Goal: Information Seeking & Learning: Learn about a topic

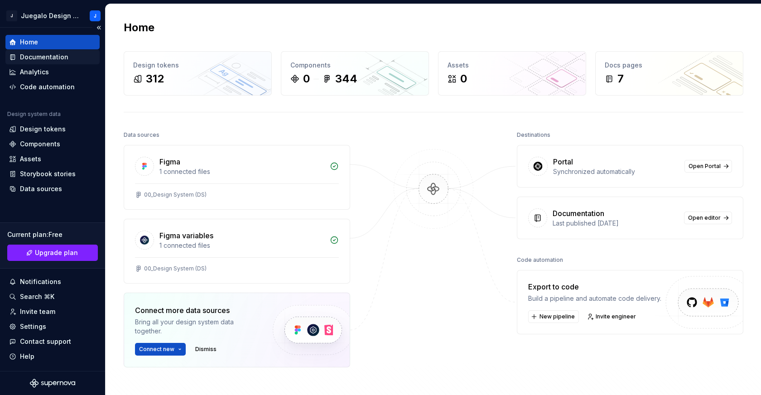
click at [46, 58] on div "Documentation" at bounding box center [44, 57] width 48 height 9
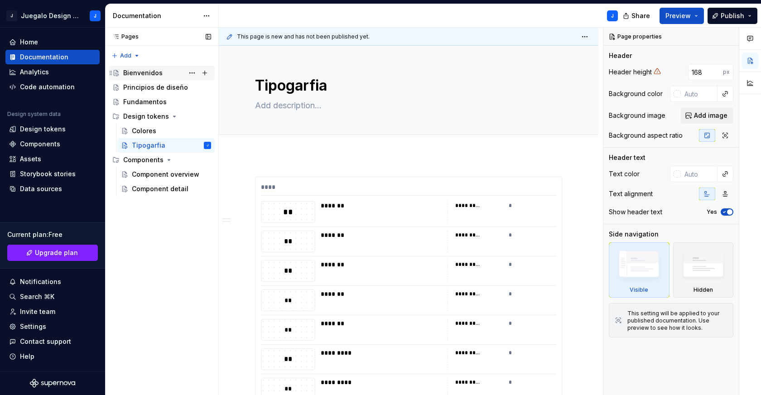
click at [142, 73] on div "Bienvenidos" at bounding box center [142, 72] width 39 height 9
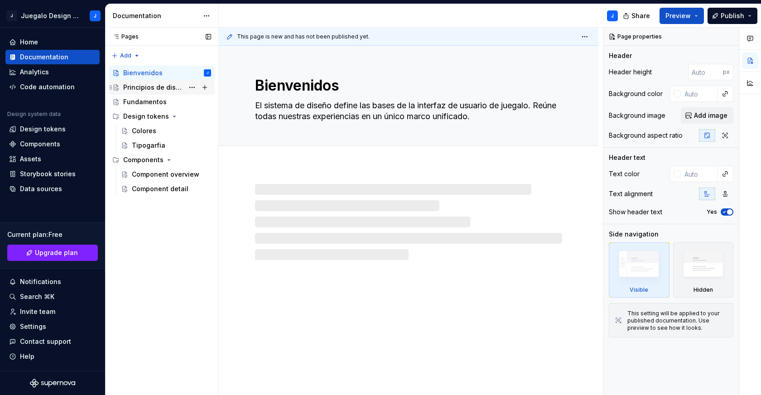
click at [151, 87] on div "Principios de diseño" at bounding box center [153, 87] width 61 height 9
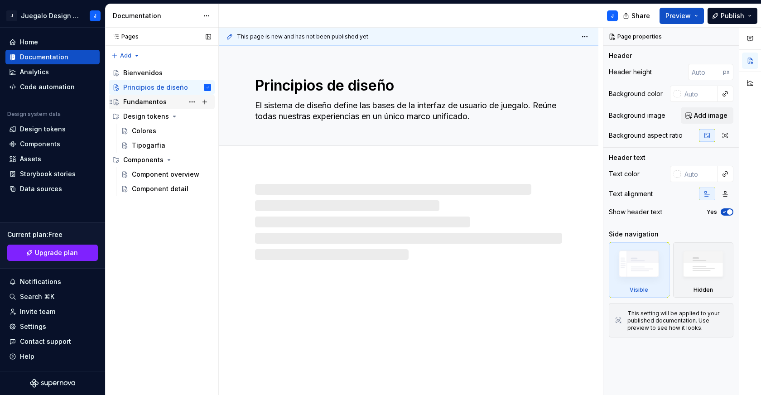
click at [151, 101] on div "Fundamentos" at bounding box center [145, 101] width 44 height 9
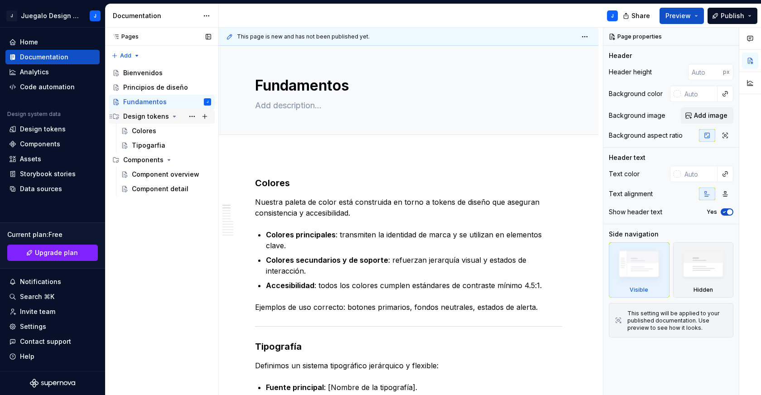
click at [151, 116] on div "Design tokens" at bounding box center [146, 116] width 46 height 9
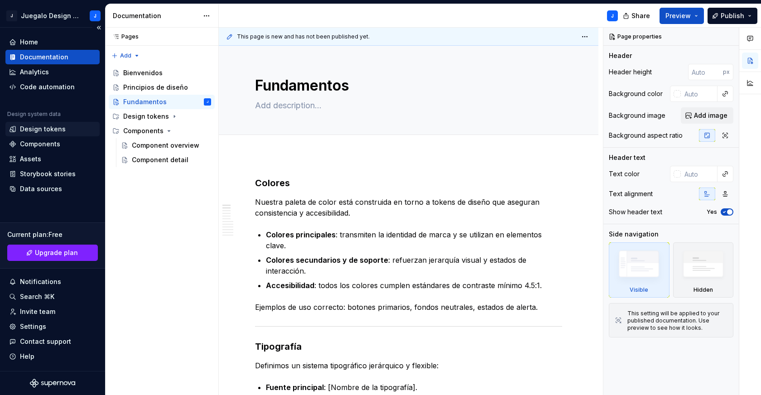
click at [54, 126] on div "Design tokens" at bounding box center [43, 129] width 46 height 9
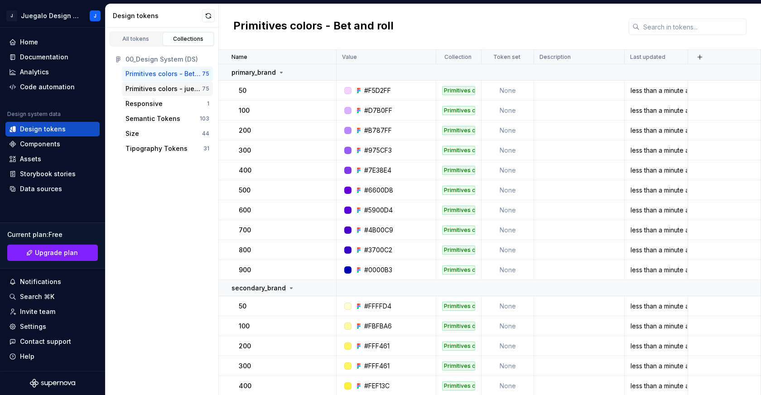
click at [144, 89] on div "Primitives colors - juegalo" at bounding box center [164, 88] width 77 height 9
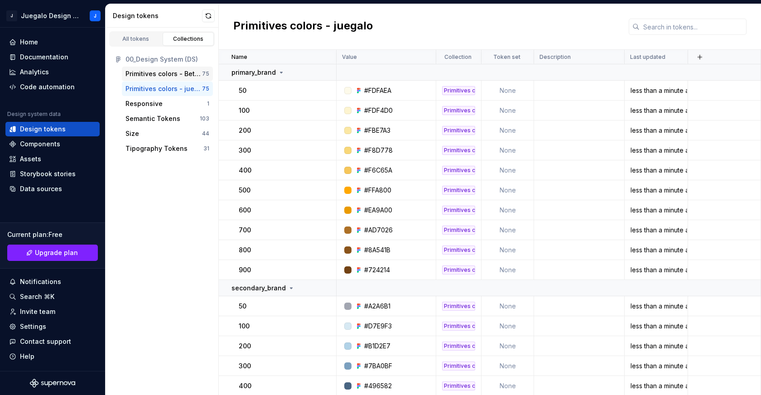
click at [144, 73] on div "Primitives colors - Bet and roll" at bounding box center [164, 73] width 77 height 9
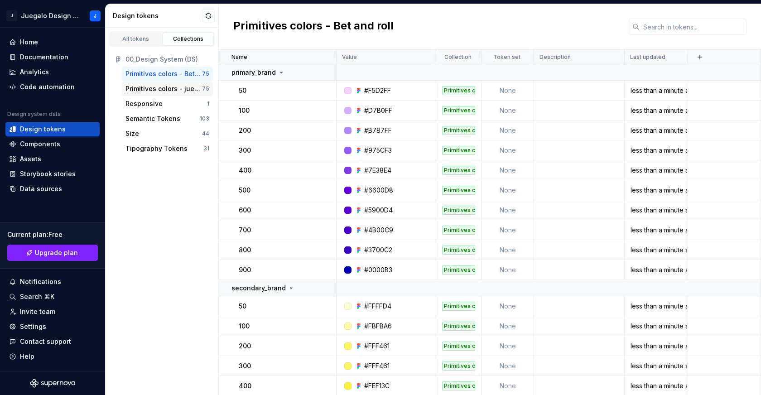
click at [148, 87] on div "Primitives colors - juegalo" at bounding box center [164, 88] width 77 height 9
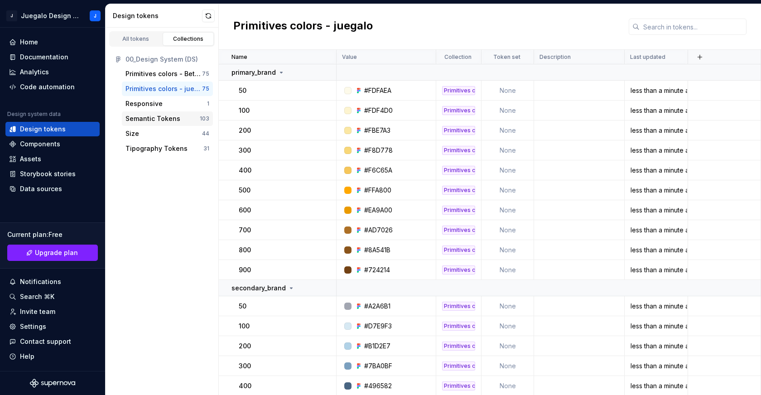
click at [153, 117] on div "Semantic Tokens" at bounding box center [153, 118] width 55 height 9
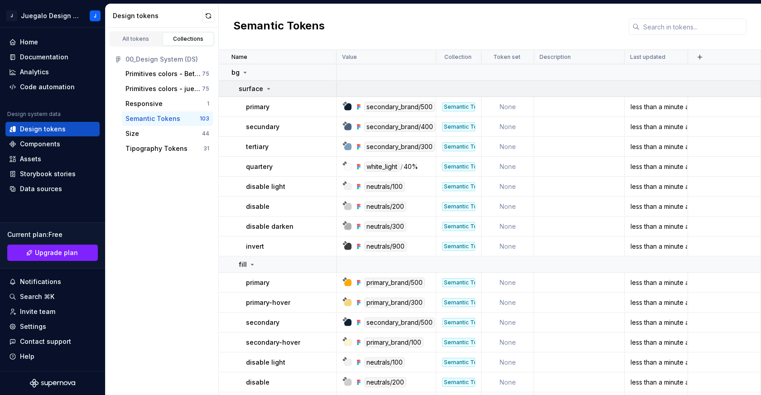
click at [268, 88] on icon at bounding box center [269, 88] width 2 height 1
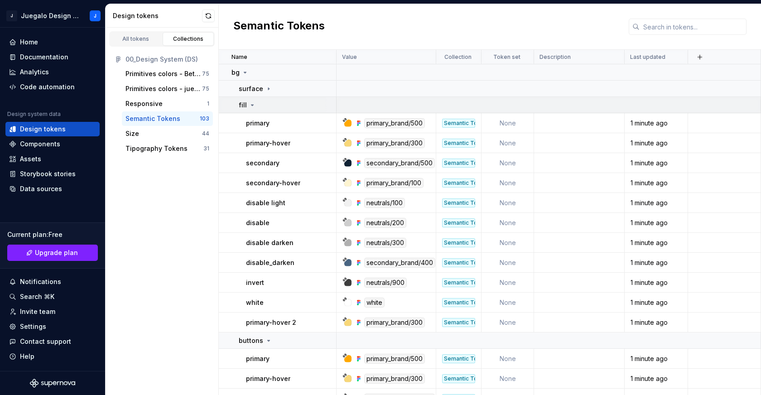
click at [255, 105] on icon at bounding box center [252, 105] width 7 height 7
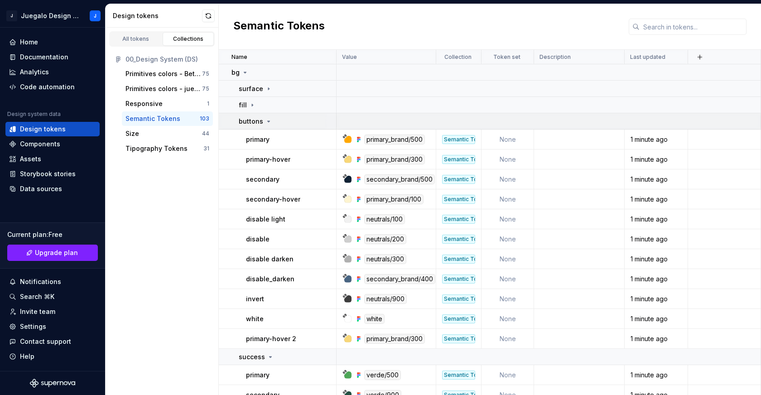
click at [268, 121] on icon at bounding box center [269, 121] width 2 height 1
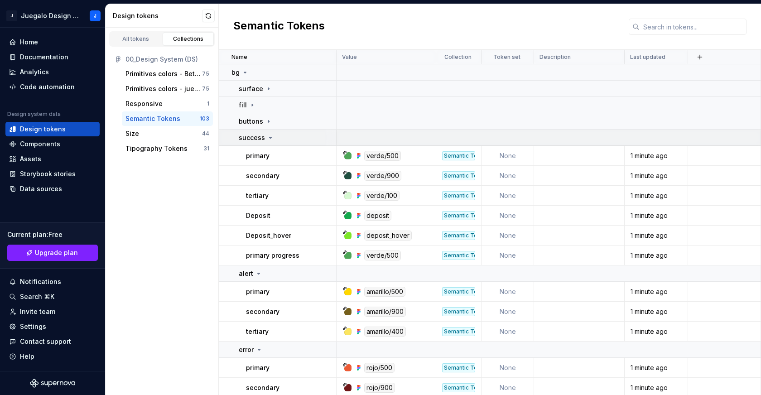
click at [270, 138] on icon at bounding box center [271, 137] width 2 height 1
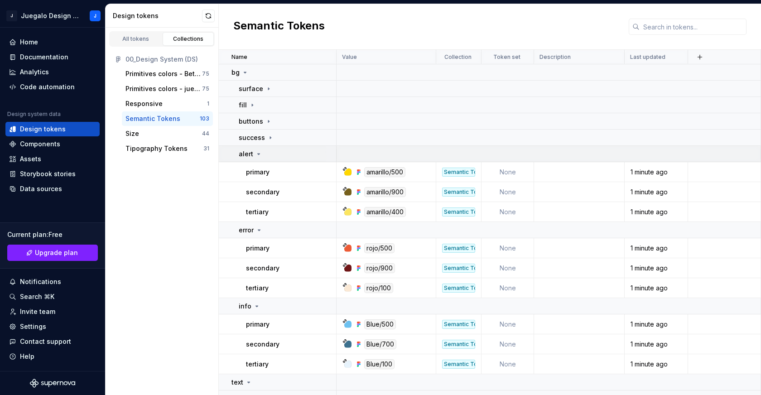
click at [258, 155] on icon at bounding box center [258, 153] width 7 height 7
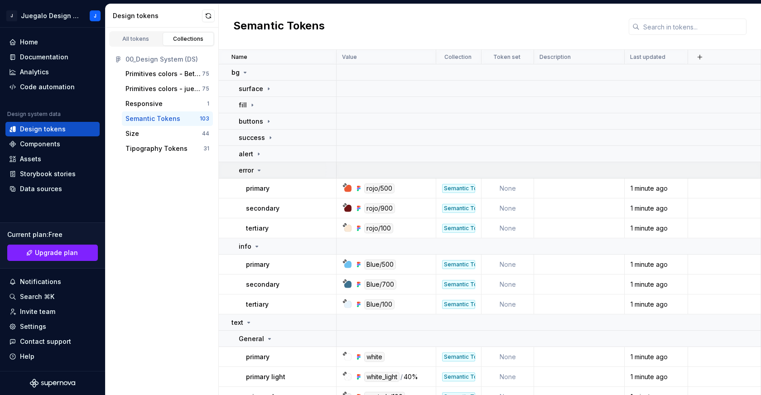
click at [259, 170] on icon at bounding box center [259, 170] width 2 height 1
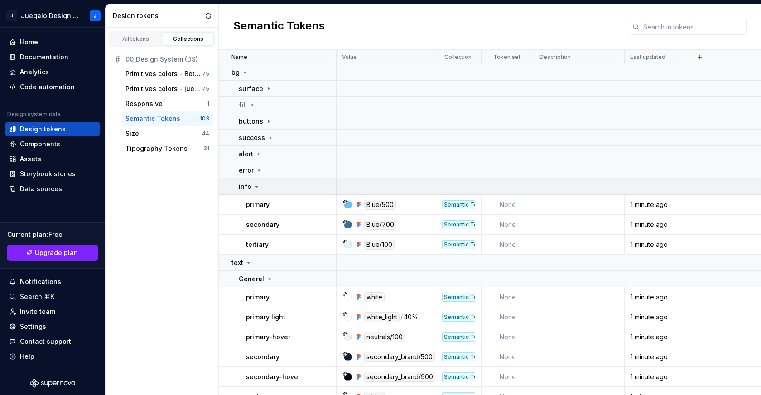
click at [257, 186] on icon at bounding box center [256, 186] width 7 height 7
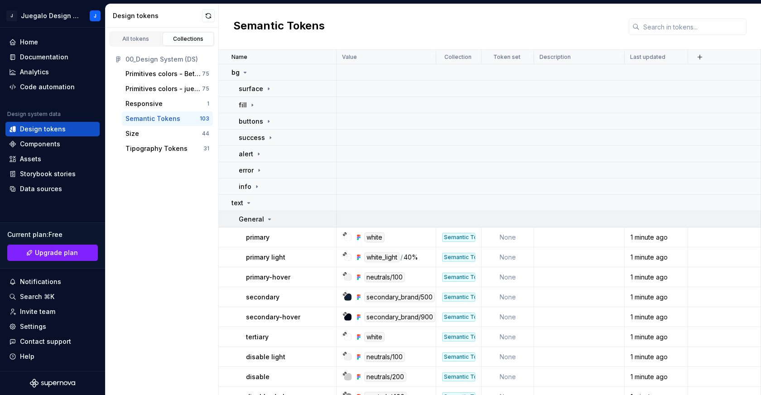
click at [269, 219] on icon at bounding box center [270, 219] width 2 height 1
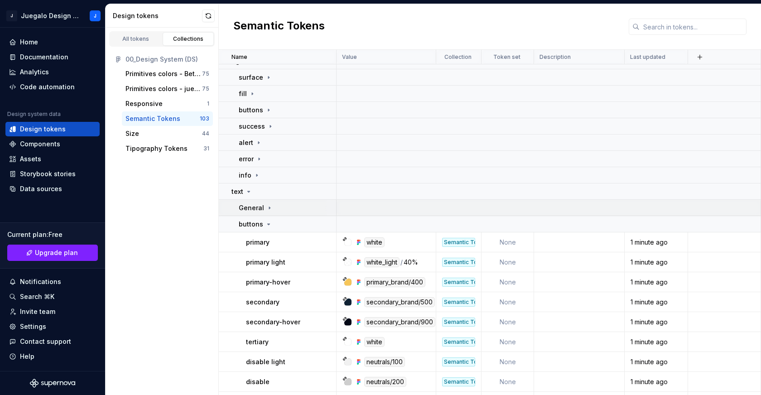
scroll to position [12, 0]
click at [267, 225] on icon at bounding box center [268, 223] width 7 height 7
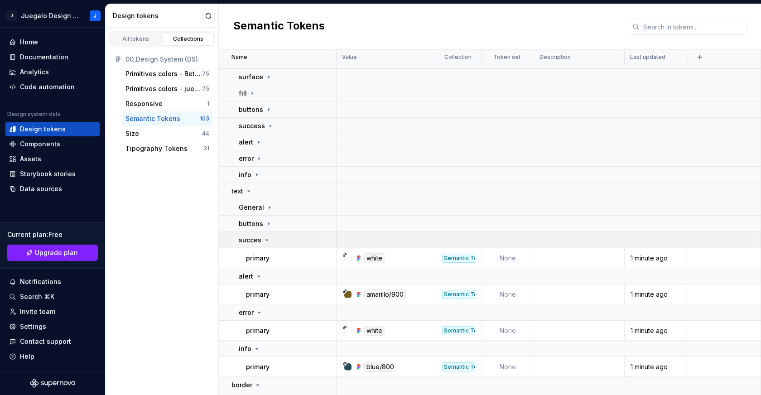
click at [266, 239] on icon at bounding box center [266, 240] width 7 height 7
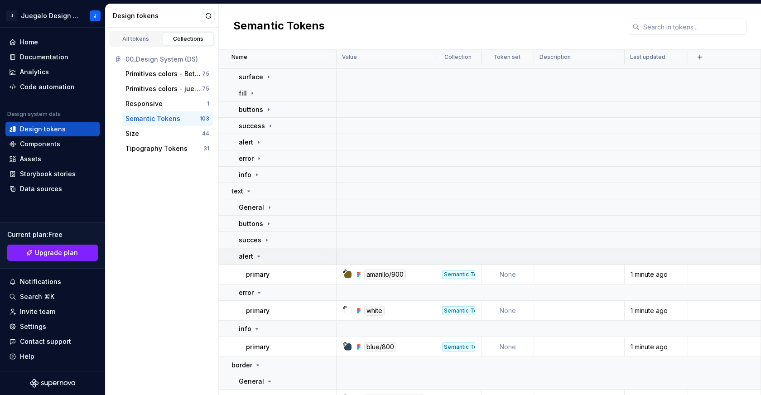
click at [260, 255] on icon at bounding box center [258, 256] width 7 height 7
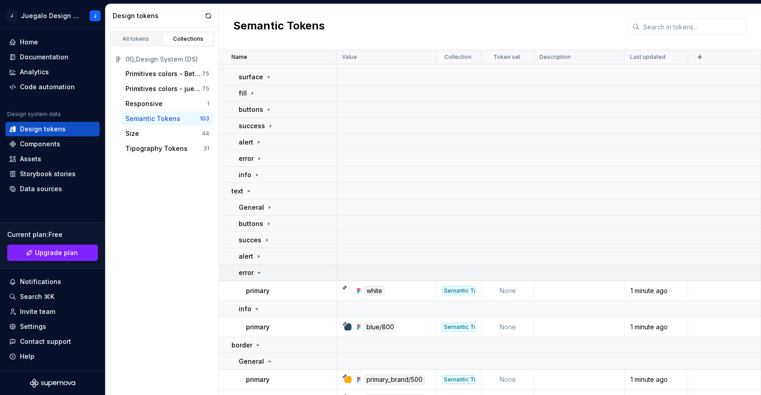
click at [260, 270] on icon at bounding box center [259, 272] width 7 height 7
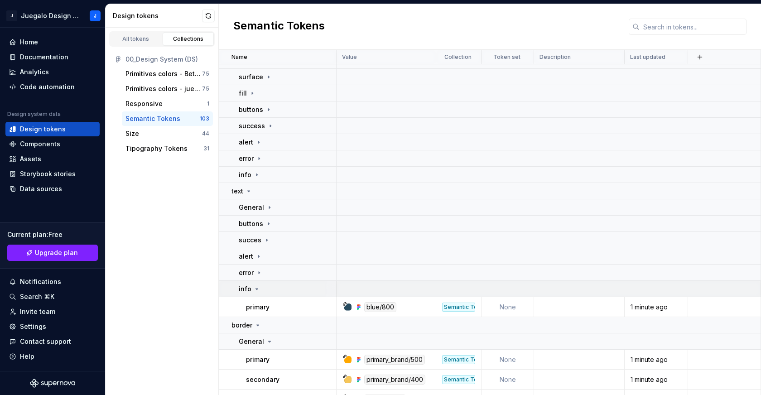
click at [259, 288] on icon at bounding box center [256, 288] width 7 height 7
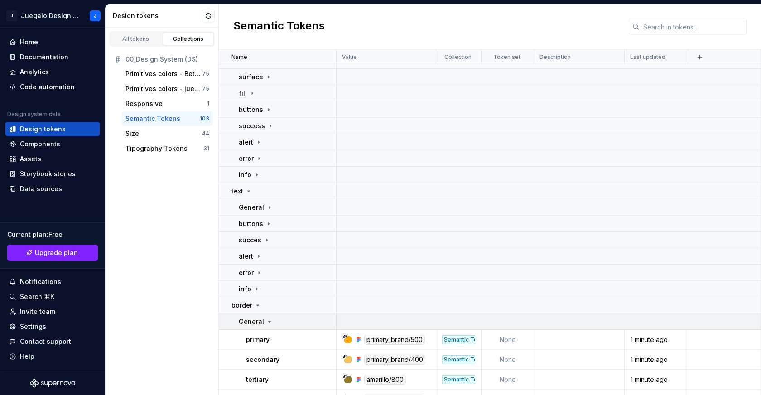
click at [267, 320] on icon at bounding box center [269, 321] width 7 height 7
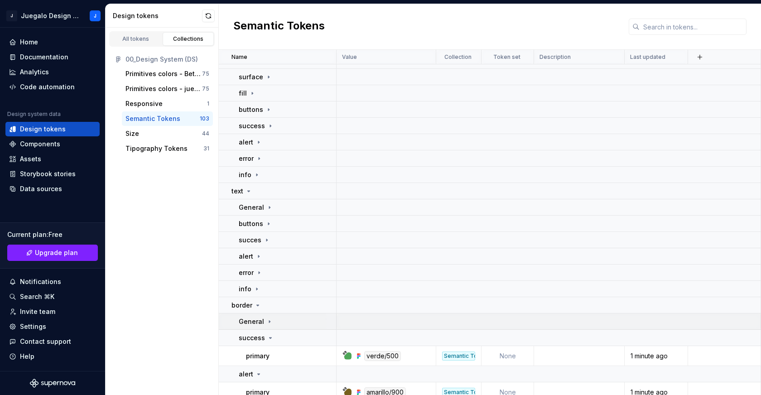
scroll to position [27, 0]
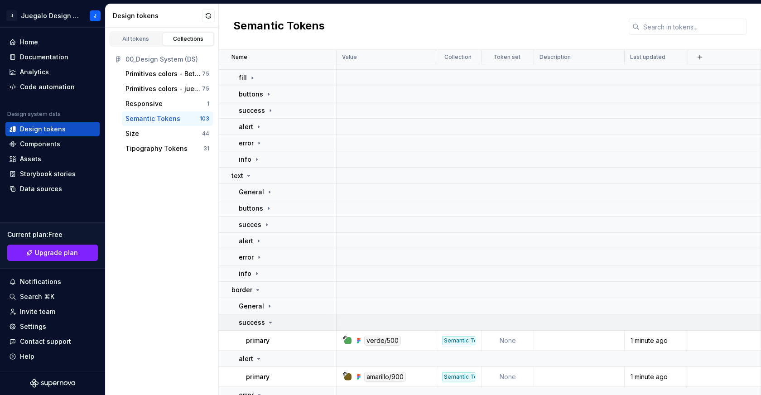
click at [268, 323] on icon at bounding box center [270, 322] width 7 height 7
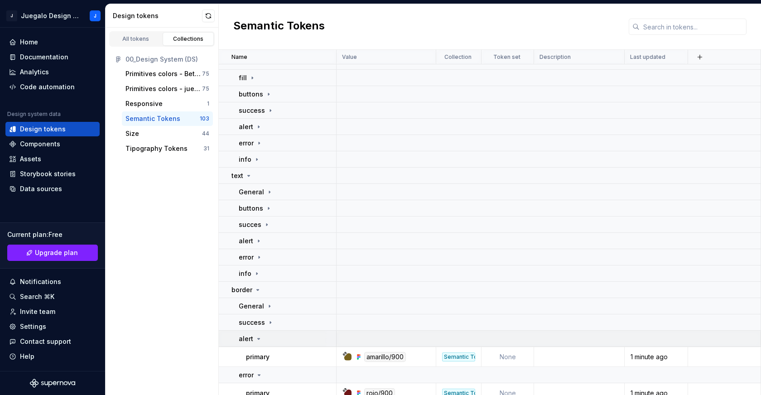
click at [260, 339] on icon at bounding box center [258, 338] width 7 height 7
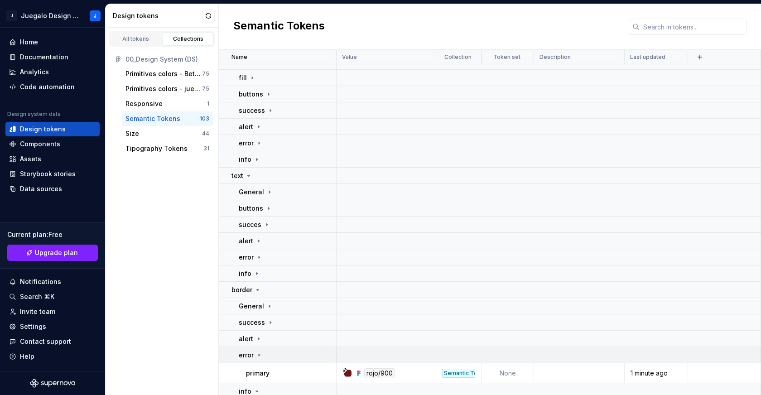
click at [261, 358] on icon at bounding box center [259, 355] width 7 height 7
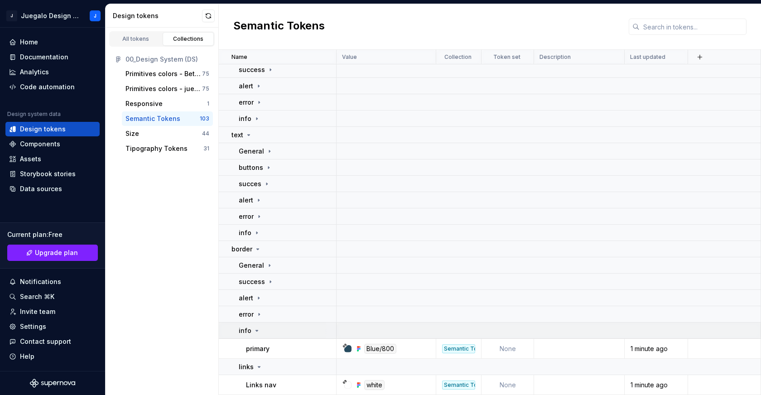
click at [255, 329] on icon at bounding box center [256, 330] width 7 height 7
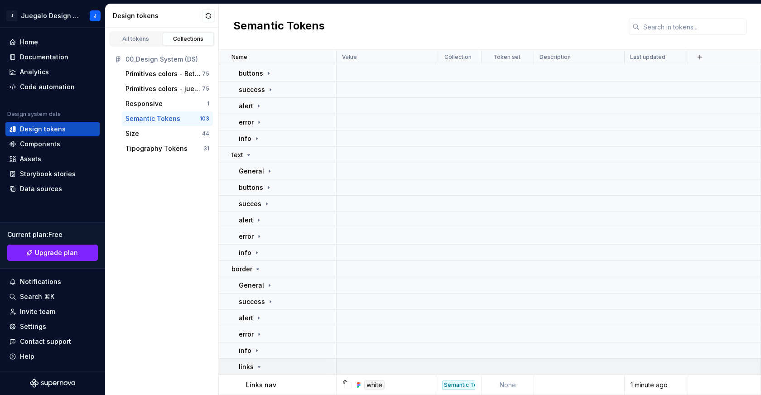
click at [259, 367] on icon at bounding box center [259, 366] width 7 height 7
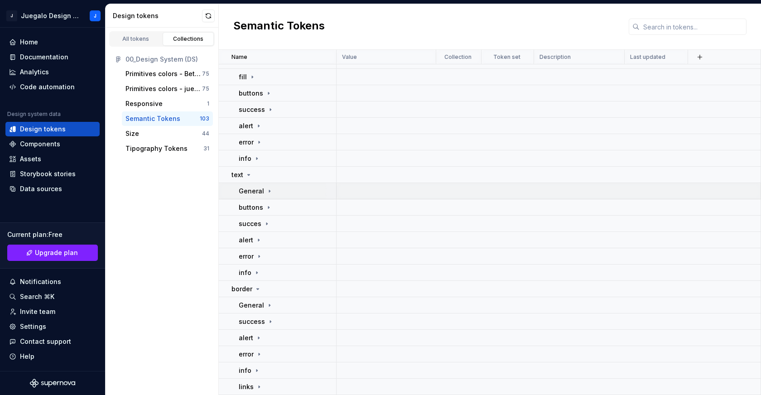
scroll to position [0, 0]
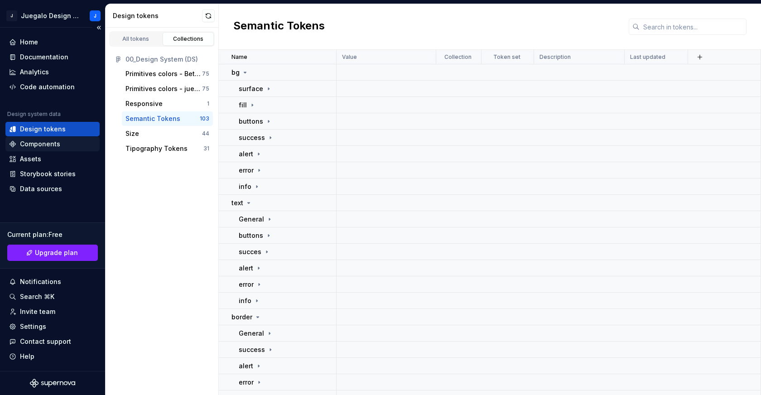
click at [37, 142] on div "Components" at bounding box center [40, 144] width 40 height 9
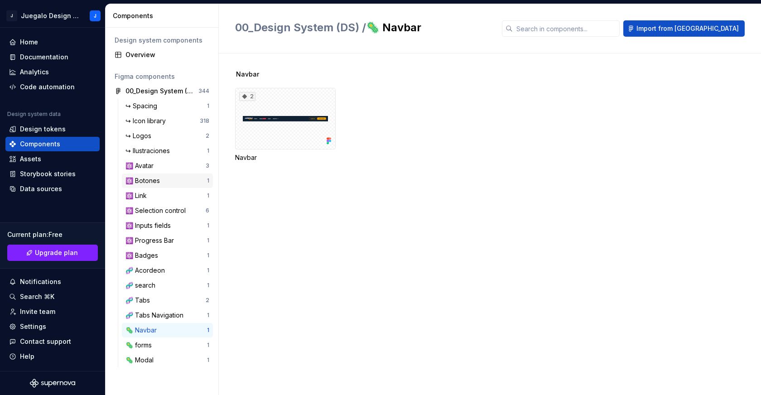
click at [158, 181] on div "⚛️ Botones" at bounding box center [145, 180] width 38 height 9
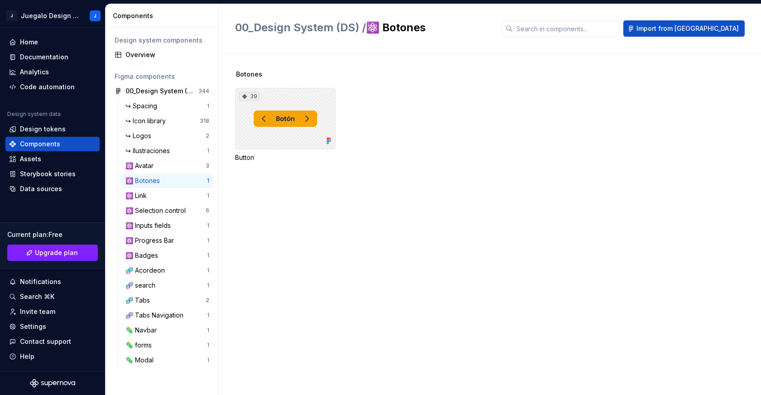
click at [279, 137] on div "39" at bounding box center [285, 119] width 101 height 62
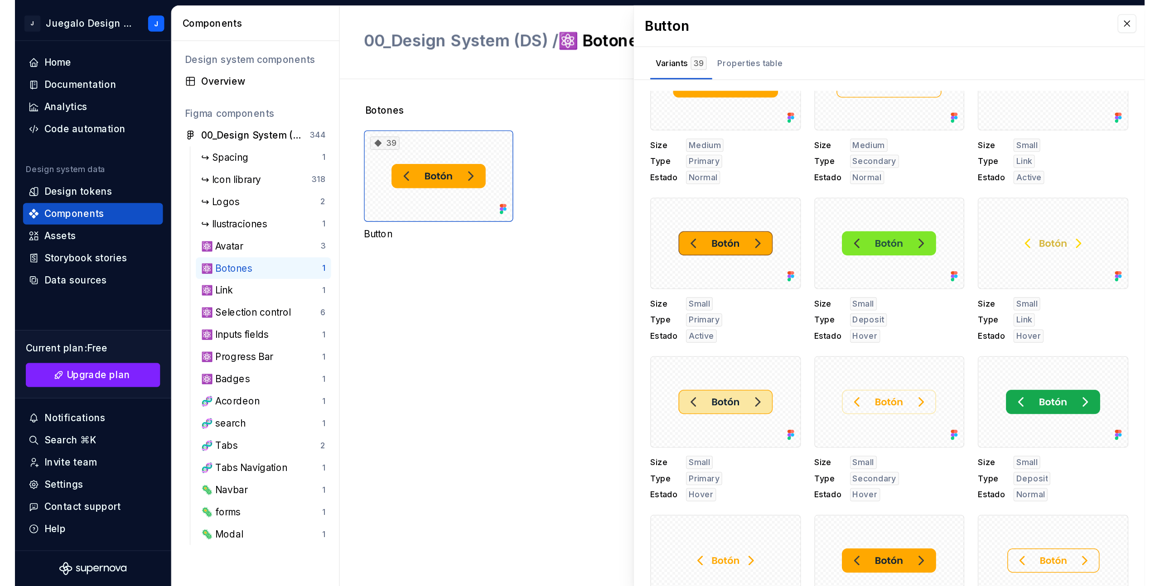
scroll to position [999, 0]
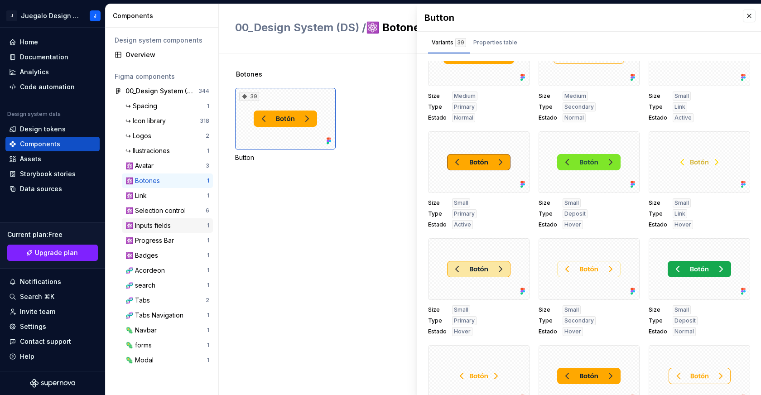
click at [163, 224] on div "⚛️ Inputs fields" at bounding box center [150, 225] width 49 height 9
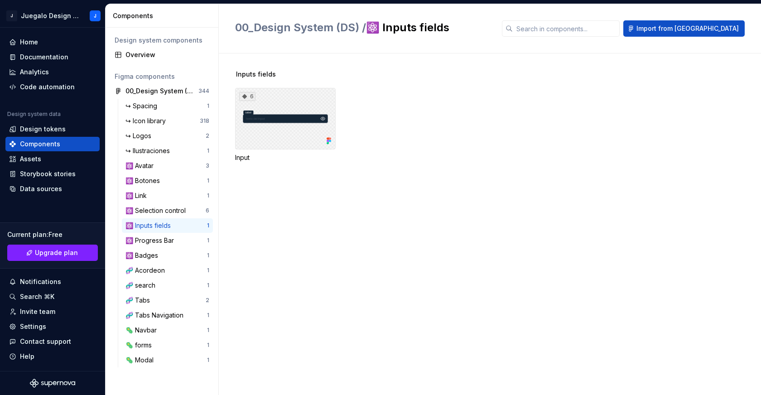
click at [276, 122] on div "6" at bounding box center [285, 119] width 101 height 62
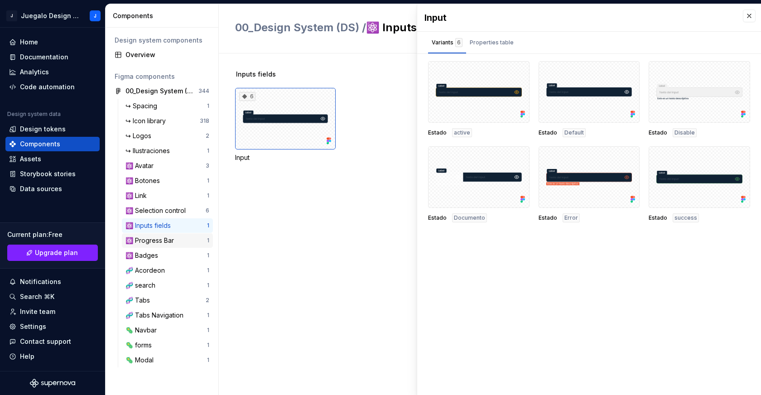
click at [156, 242] on div "⚛️ Progress Bar" at bounding box center [152, 240] width 52 height 9
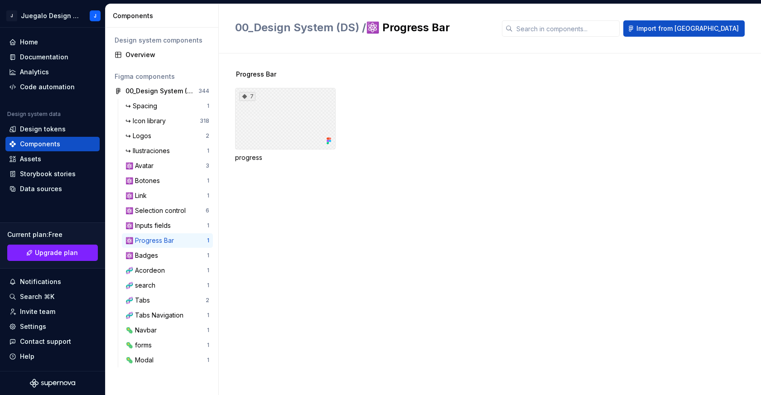
click at [279, 127] on div "7" at bounding box center [285, 119] width 101 height 62
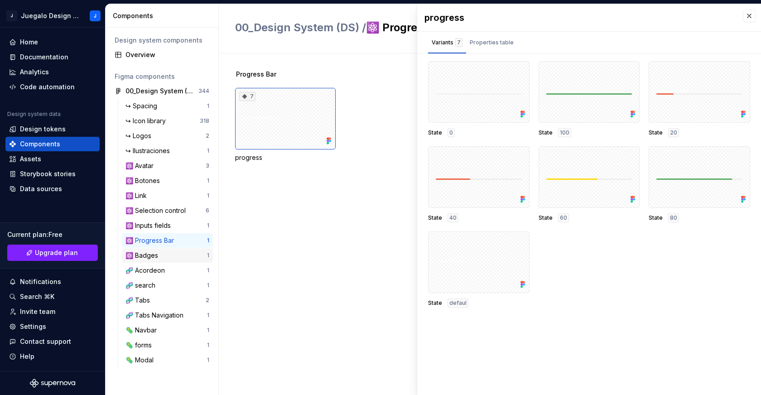
click at [161, 254] on div "⚛️ Badges" at bounding box center [167, 255] width 82 height 9
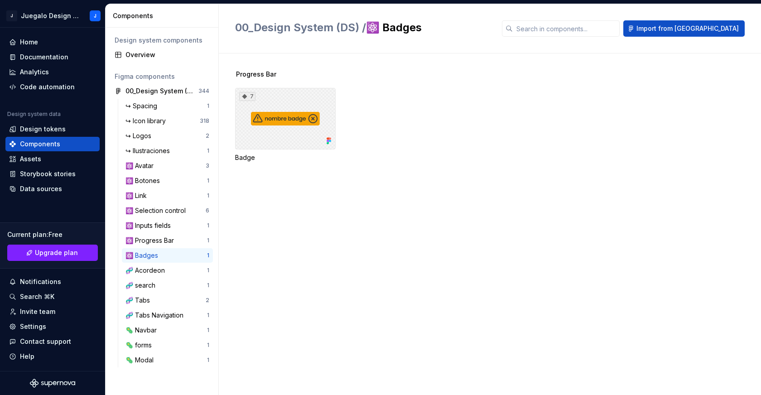
click at [281, 118] on div "7" at bounding box center [285, 119] width 101 height 62
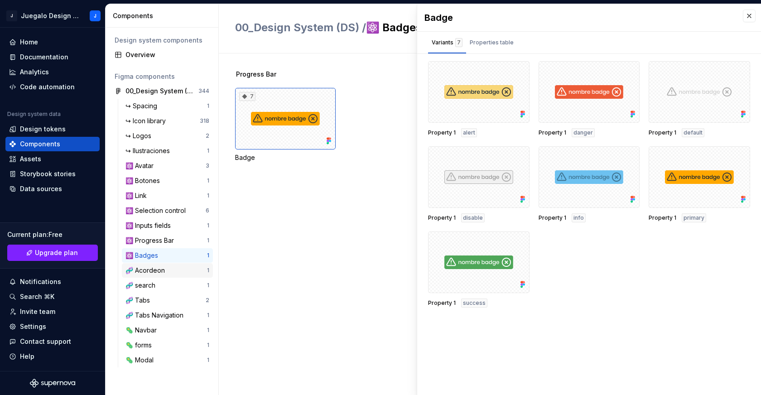
click at [159, 268] on div "🧬 Acordeon" at bounding box center [147, 270] width 43 height 9
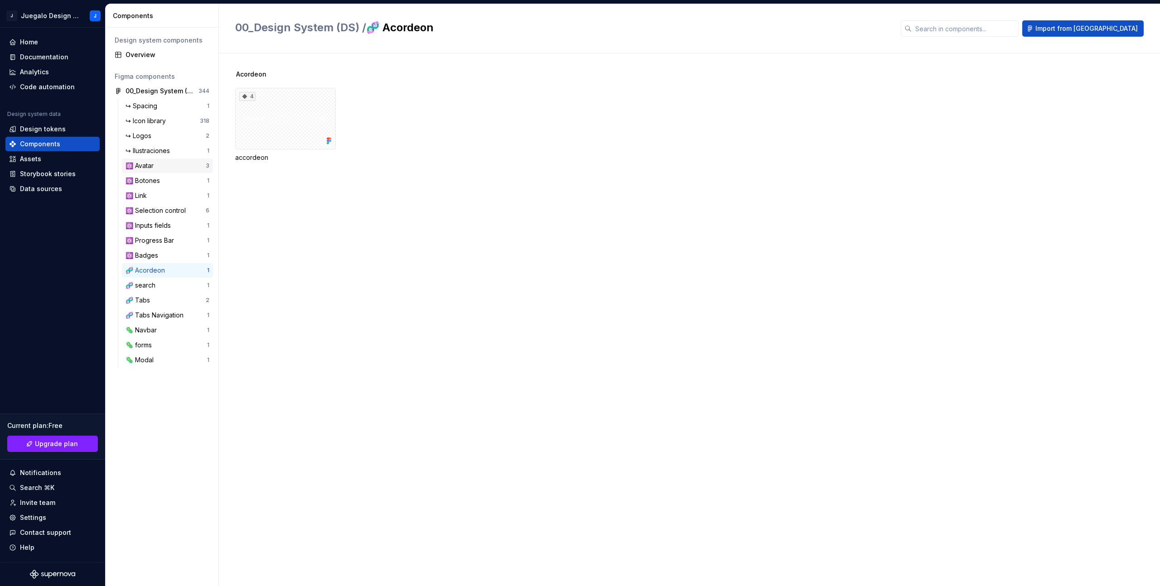
click at [157, 169] on div "⚛️ Avatar" at bounding box center [142, 165] width 32 height 9
click at [271, 131] on div "3" at bounding box center [285, 119] width 101 height 62
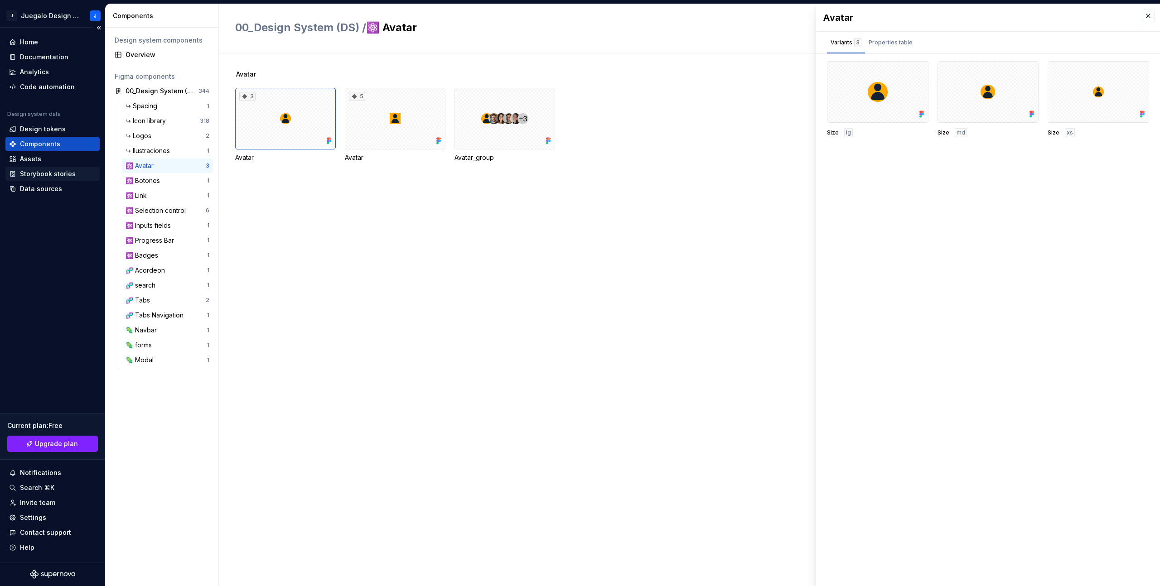
click at [48, 177] on div "Storybook stories" at bounding box center [48, 173] width 56 height 9
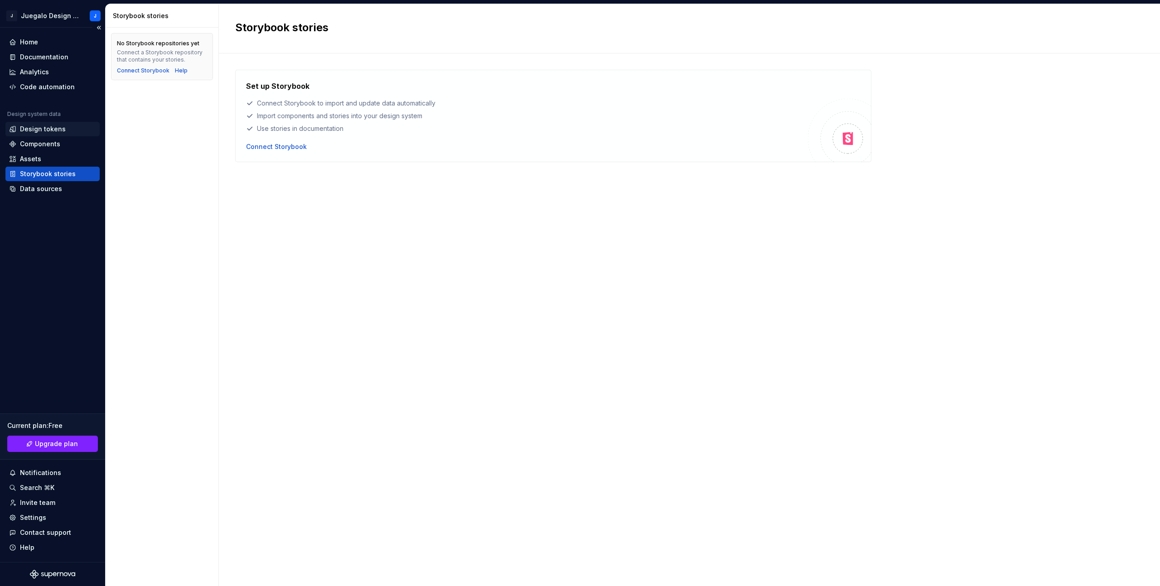
click at [47, 131] on div "Design tokens" at bounding box center [43, 129] width 46 height 9
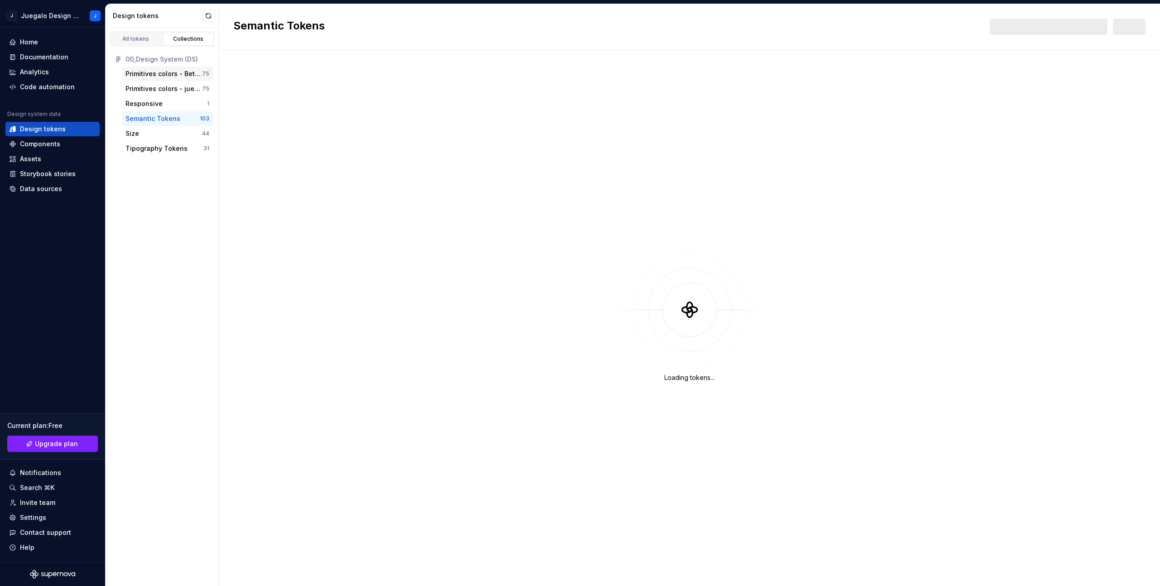
click at [153, 76] on div "Primitives colors - Bet and roll" at bounding box center [164, 73] width 77 height 9
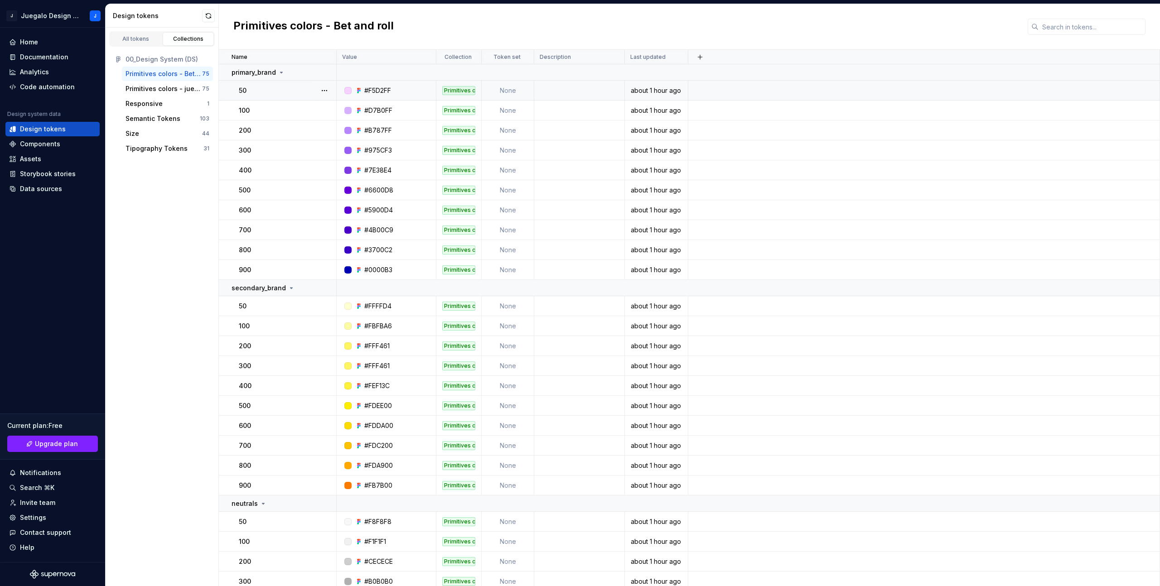
click at [380, 90] on div "#F5D2FF" at bounding box center [377, 90] width 27 height 9
click at [387, 109] on div "#D7B0FF" at bounding box center [378, 110] width 28 height 9
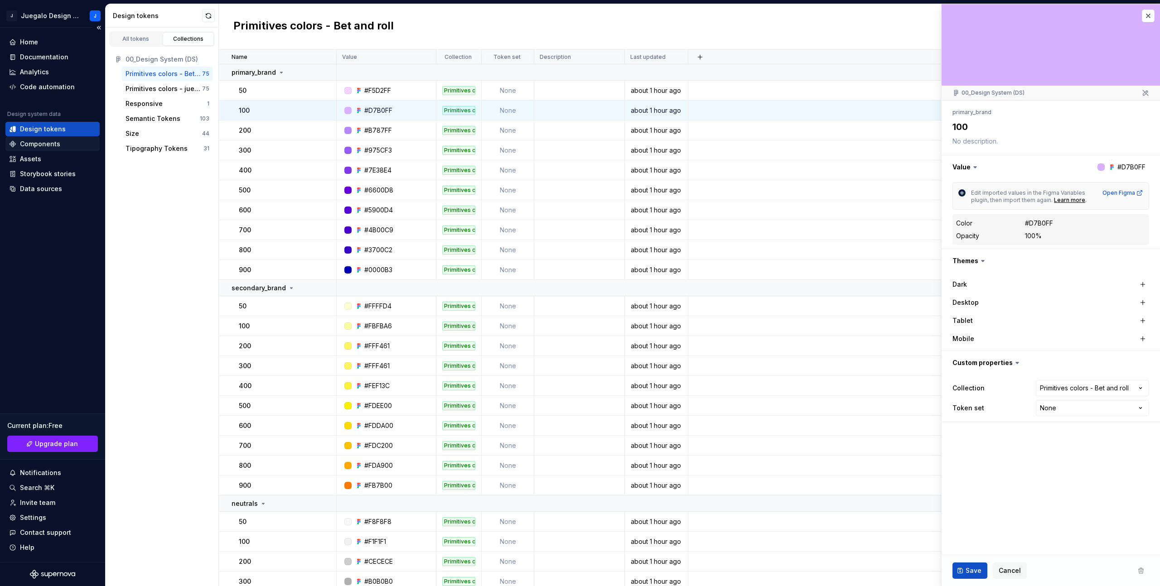
click at [55, 147] on div "Components" at bounding box center [40, 144] width 40 height 9
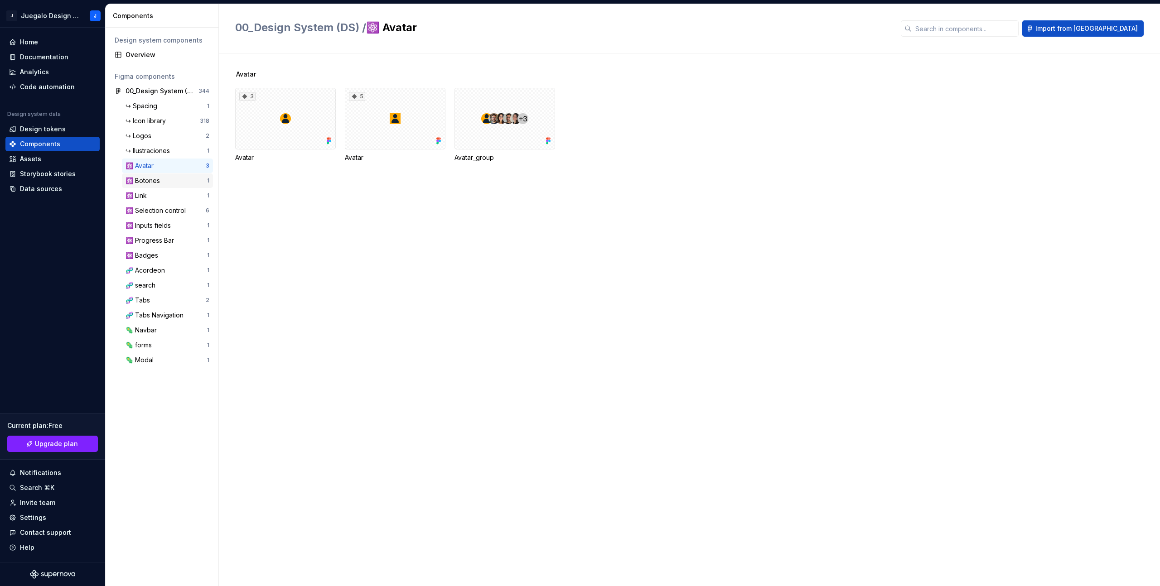
click at [156, 184] on div "⚛️ Botones" at bounding box center [145, 180] width 38 height 9
click at [310, 120] on div "39" at bounding box center [285, 119] width 101 height 62
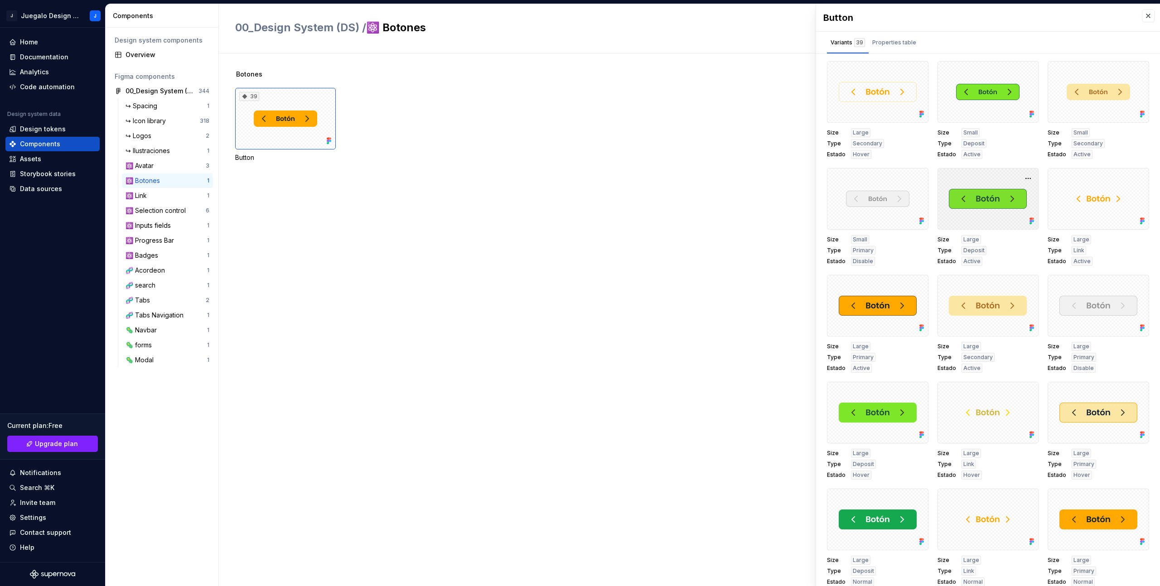
click at [761, 205] on div at bounding box center [989, 199] width 102 height 62
click at [761, 232] on div "Size Large Type Deposit Estado Active" at bounding box center [989, 217] width 102 height 98
click at [38, 160] on div "Assets" at bounding box center [30, 159] width 21 height 9
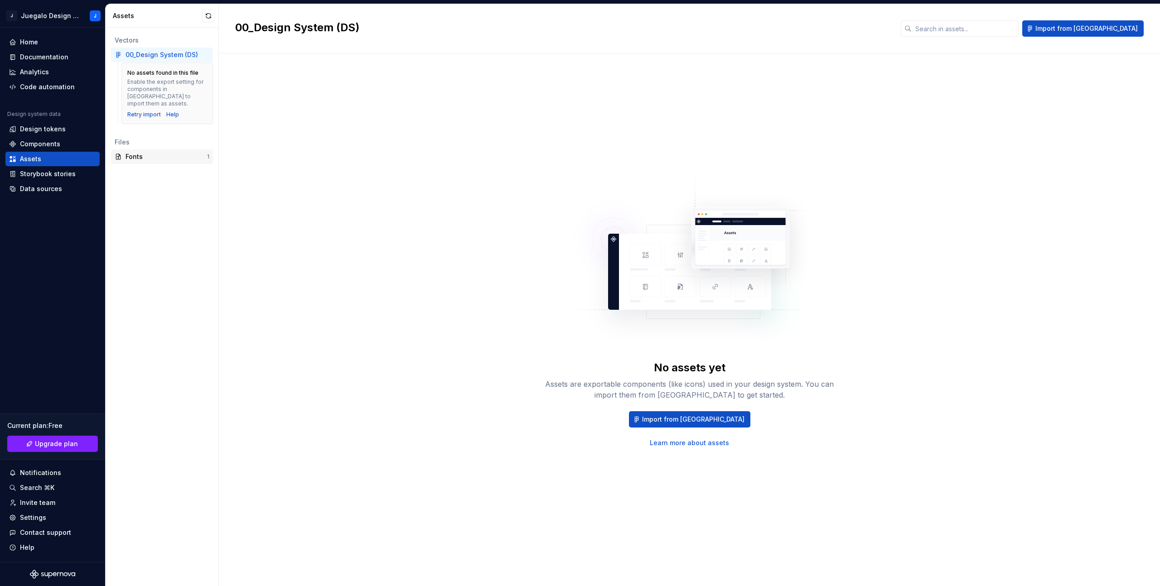
click at [157, 152] on div "Fonts" at bounding box center [167, 156] width 82 height 9
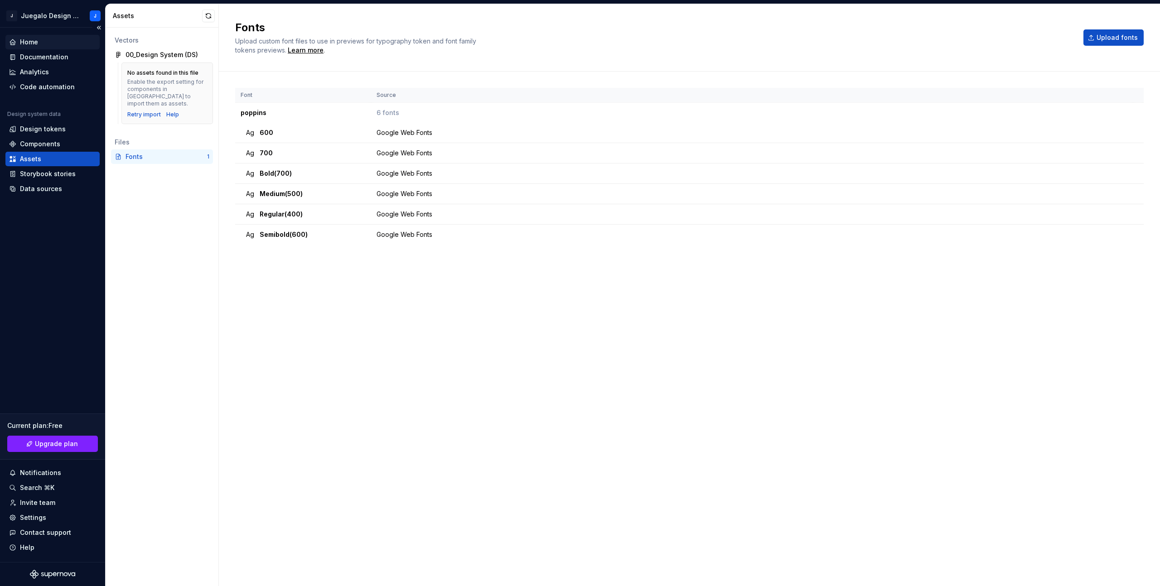
click at [35, 42] on div "Home" at bounding box center [29, 42] width 18 height 9
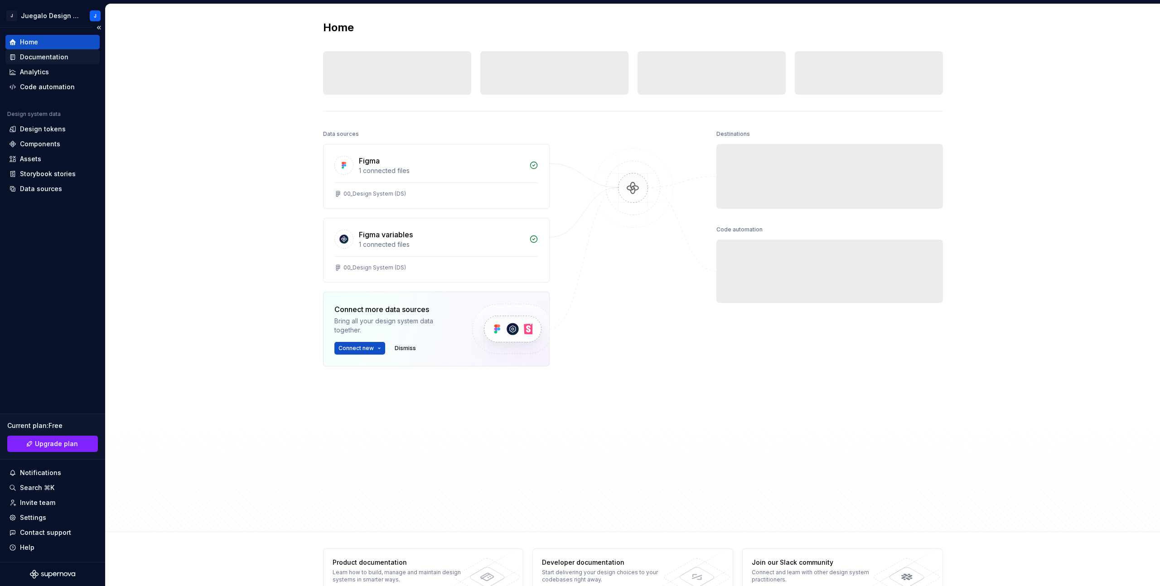
click at [42, 58] on div "Documentation" at bounding box center [44, 57] width 48 height 9
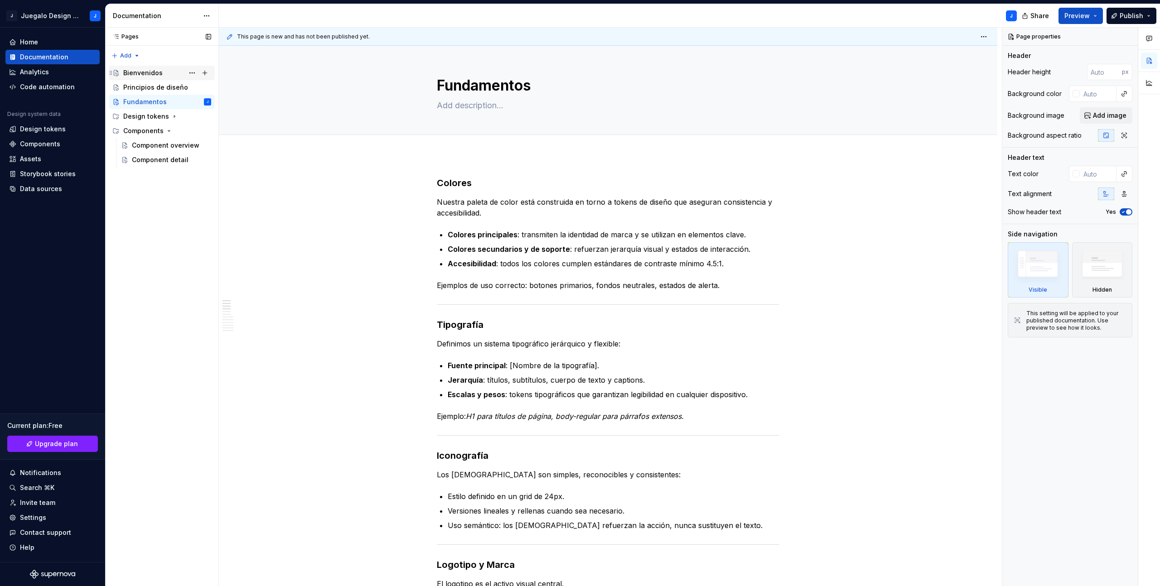
click at [158, 72] on div "Bienvenidos" at bounding box center [142, 72] width 39 height 9
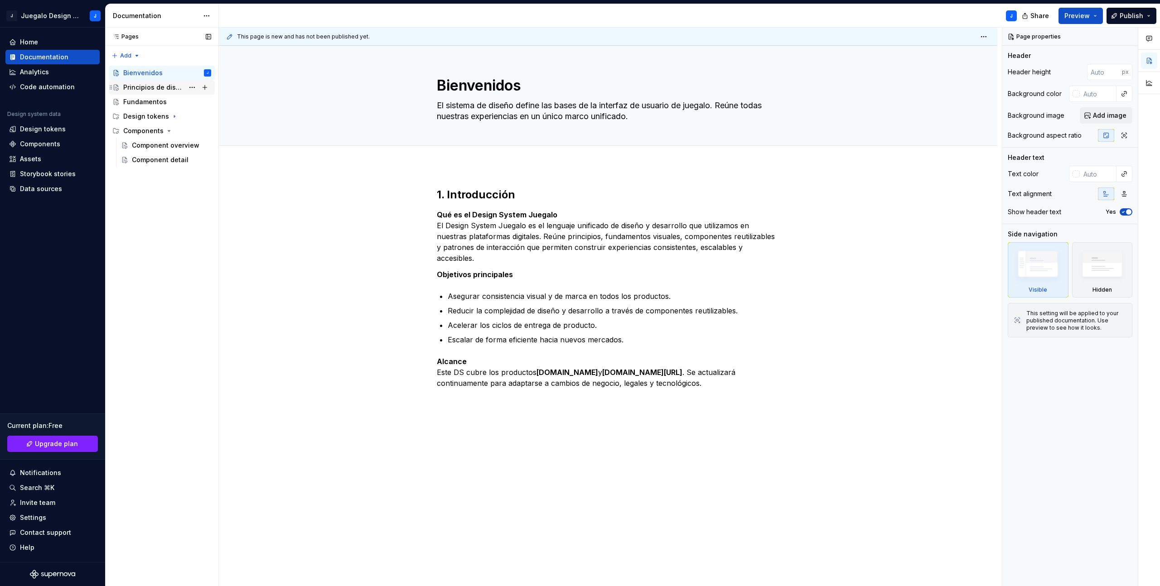
click at [156, 88] on div "Principios de diseño" at bounding box center [153, 87] width 61 height 9
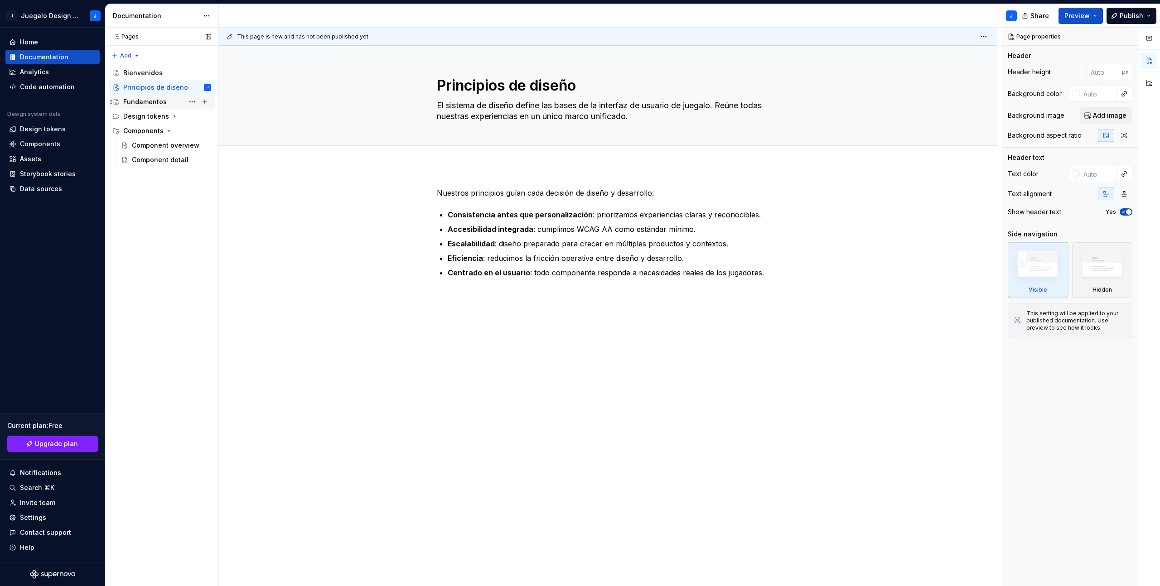
click at [144, 102] on div "Fundamentos" at bounding box center [145, 101] width 44 height 9
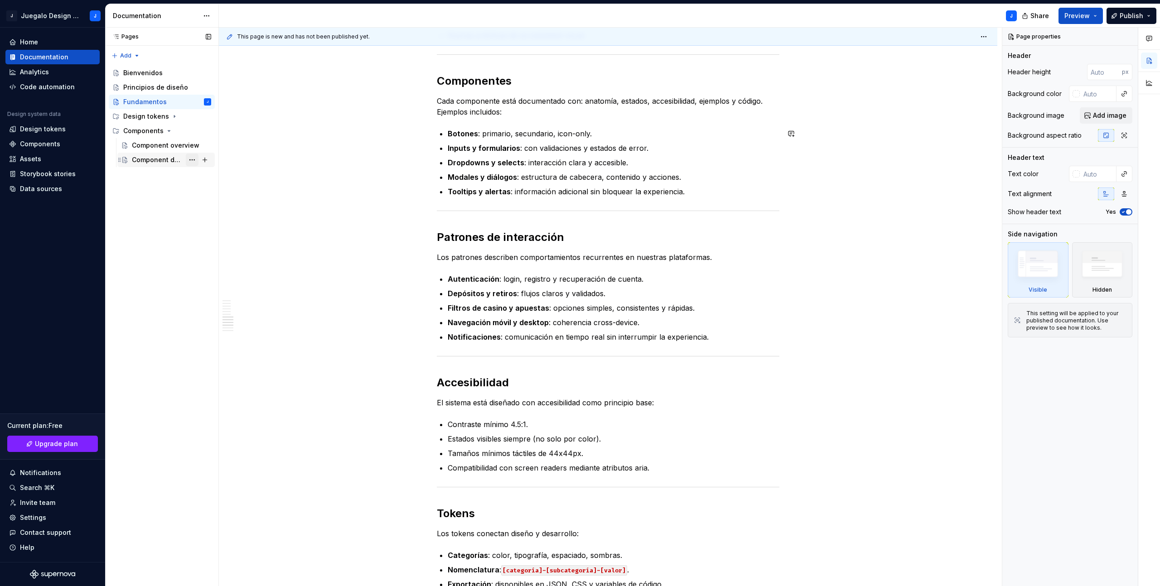
scroll to position [813, 0]
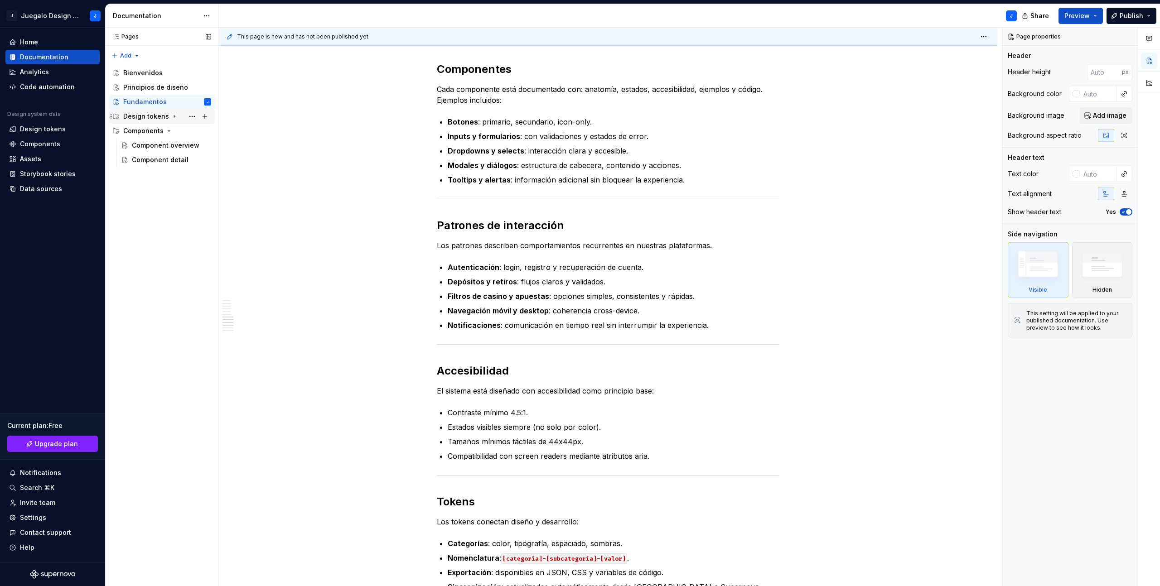
click at [135, 118] on div "Design tokens" at bounding box center [146, 116] width 46 height 9
click at [140, 127] on div "Colores" at bounding box center [144, 130] width 24 height 9
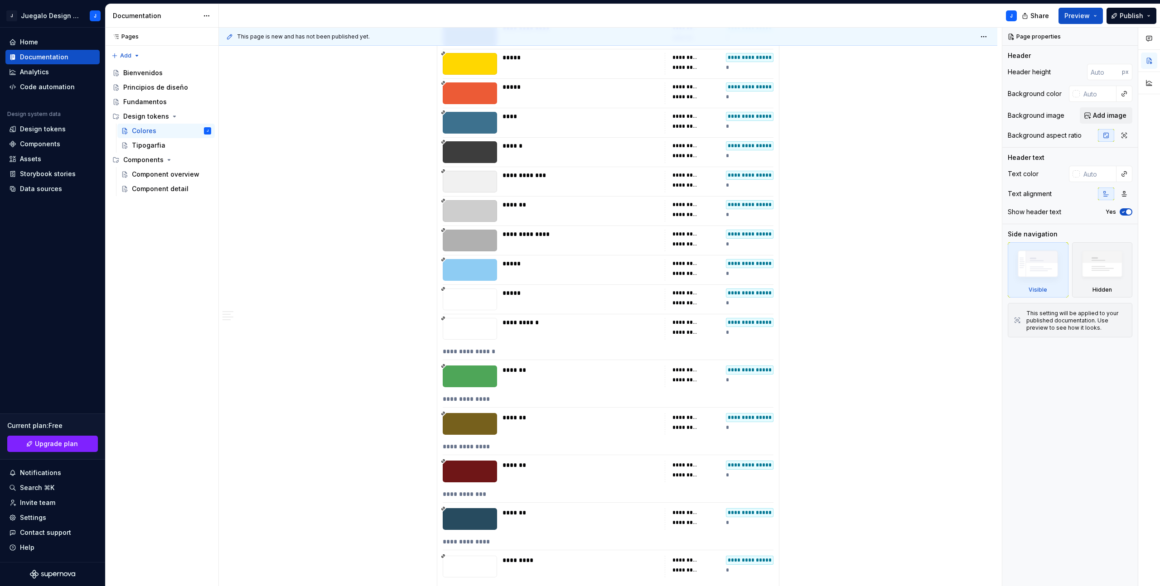
scroll to position [489, 0]
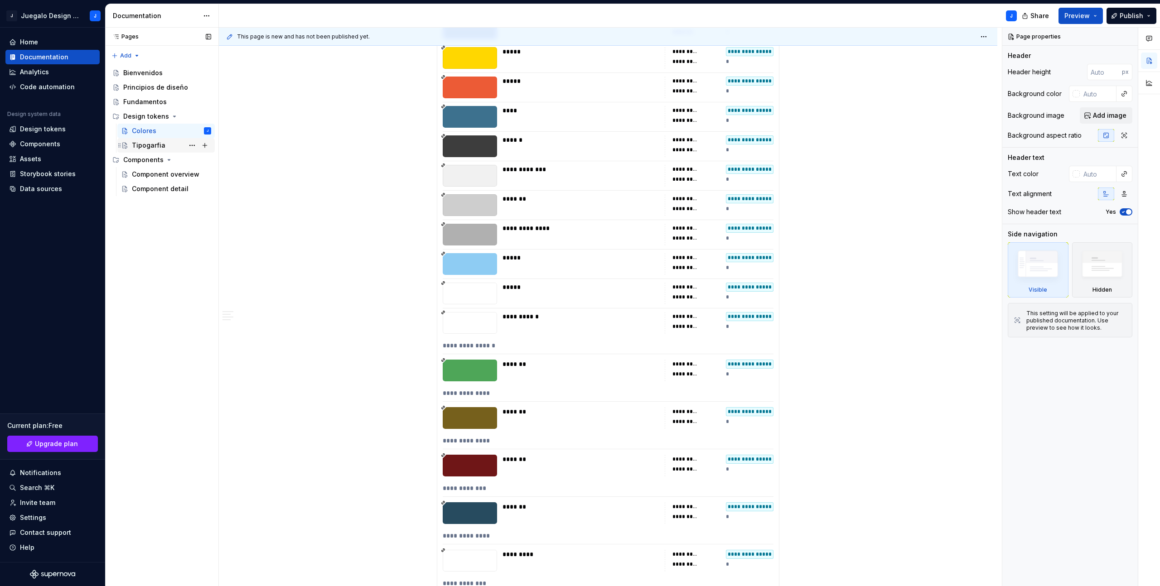
click at [141, 149] on div "Tipogarfia" at bounding box center [149, 145] width 34 height 9
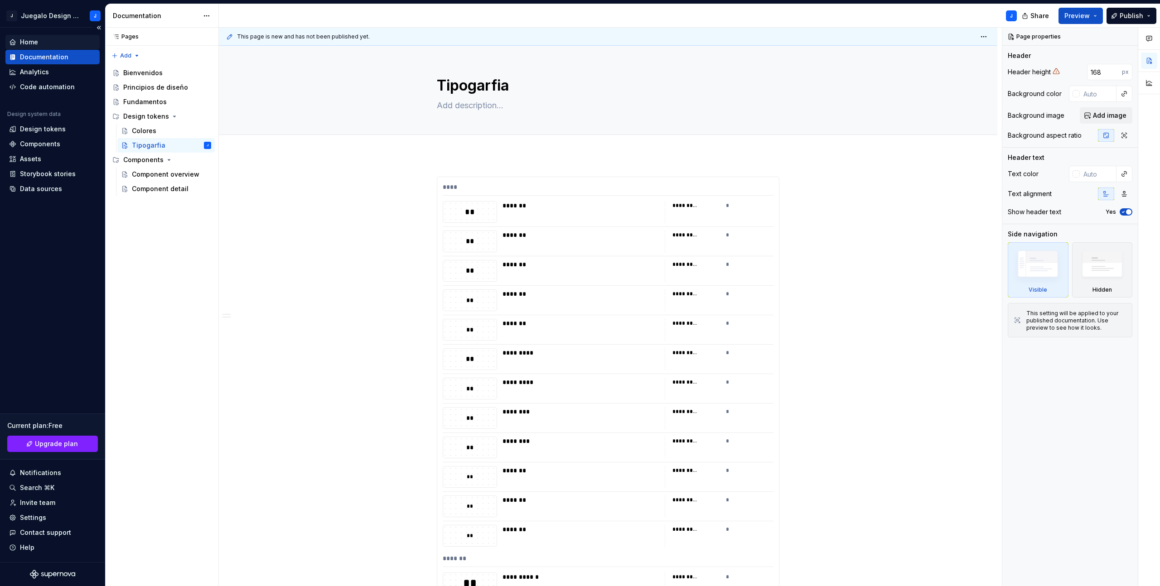
type textarea "*"
click at [38, 43] on div "Home" at bounding box center [29, 42] width 18 height 9
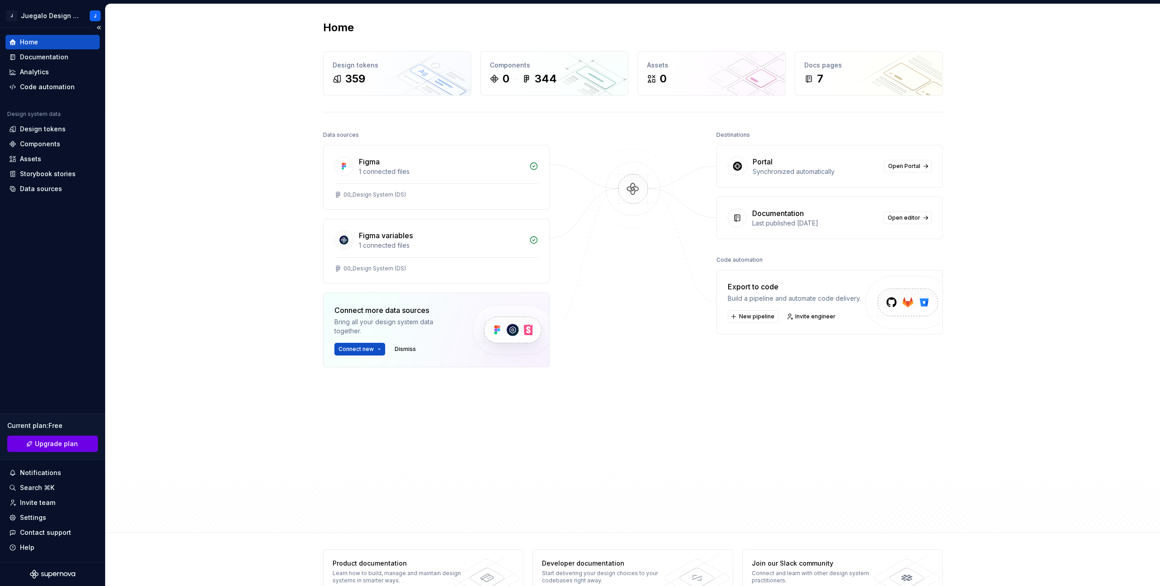
click at [66, 395] on span "Upgrade plan" at bounding box center [56, 444] width 43 height 9
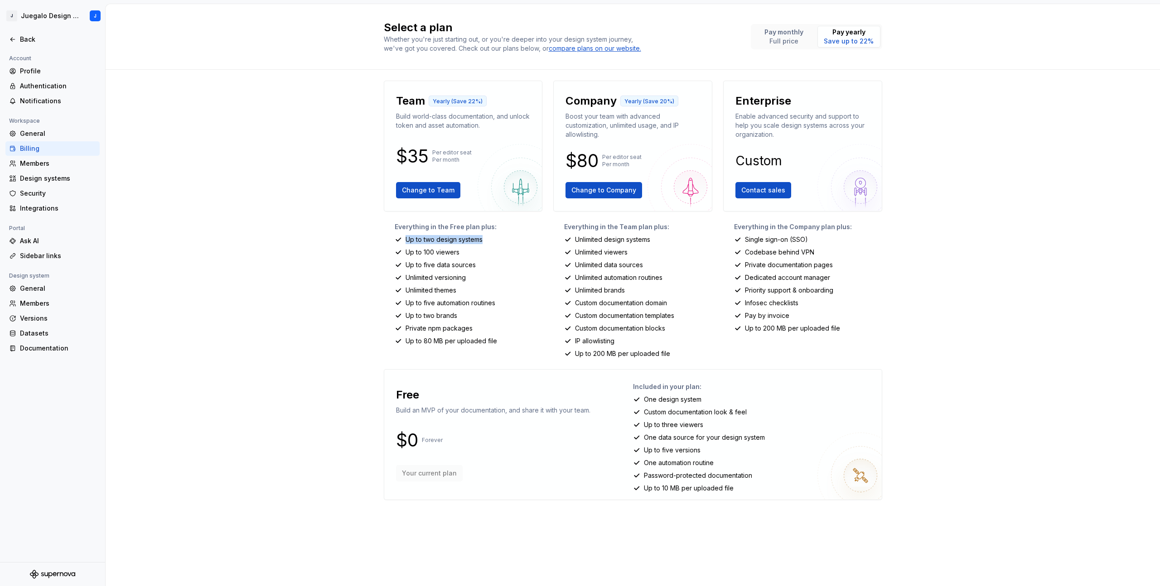
drag, startPoint x: 407, startPoint y: 238, endPoint x: 485, endPoint y: 237, distance: 78.4
click at [485, 237] on div "Up to two design systems" at bounding box center [469, 239] width 148 height 9
click at [462, 251] on div "Up to 100 viewers" at bounding box center [469, 252] width 148 height 9
click at [452, 255] on p "Up to 100 viewers" at bounding box center [433, 252] width 54 height 9
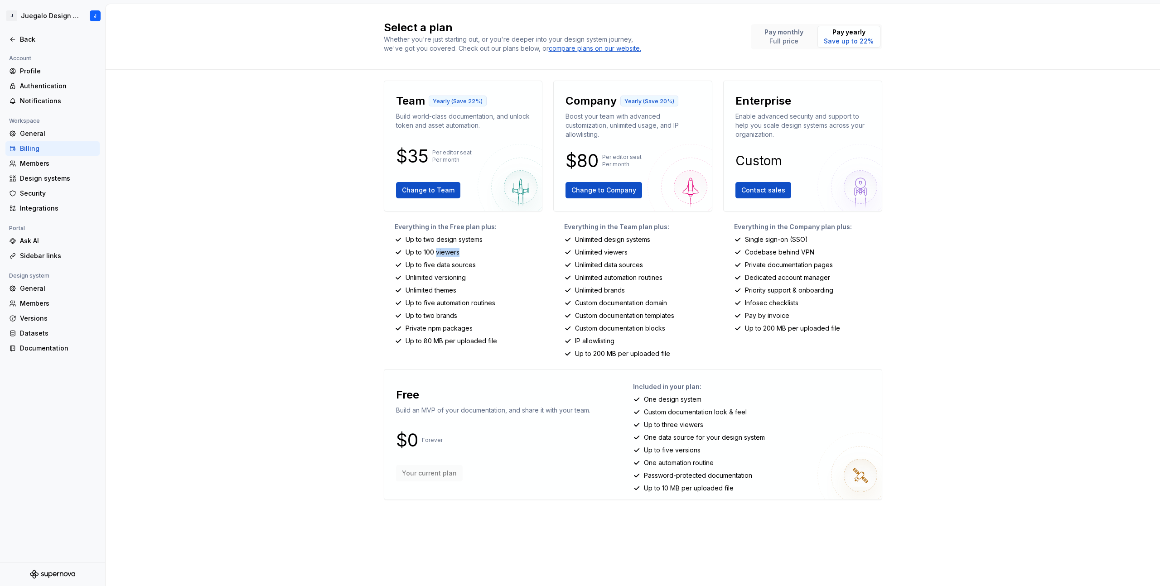
click at [452, 255] on p "Up to 100 viewers" at bounding box center [433, 252] width 54 height 9
click at [484, 278] on div "Unlimited versioning" at bounding box center [469, 277] width 148 height 9
click at [335, 304] on div "Select a plan Whether you're just starting out, or you're deeper into your desi…" at bounding box center [633, 295] width 1055 height 582
click at [414, 273] on p "Unlimited versioning" at bounding box center [436, 277] width 60 height 9
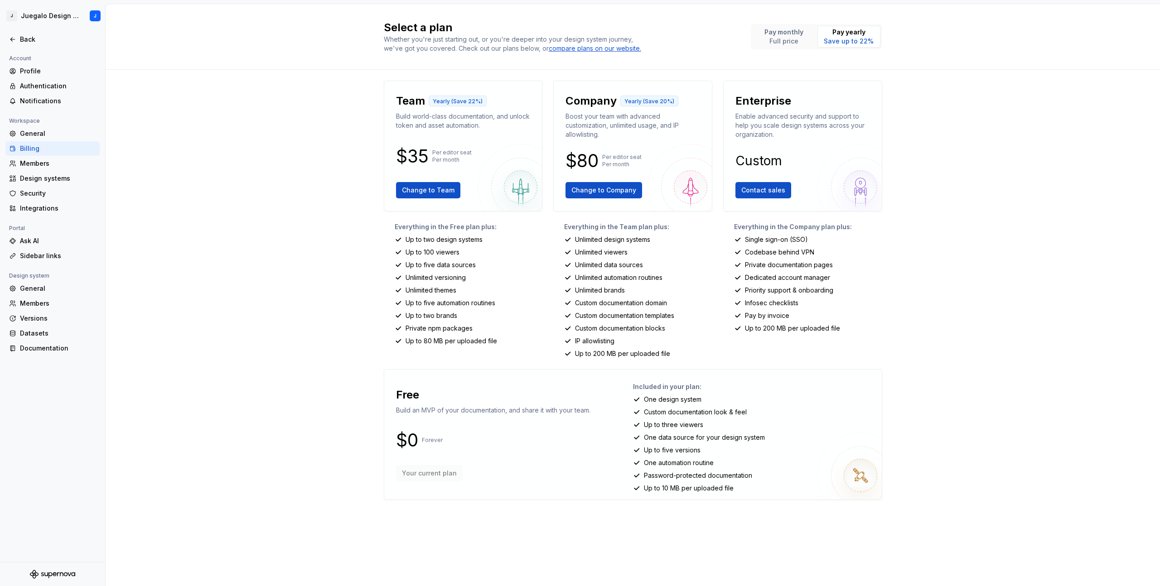
click at [421, 350] on div "Everything in the Free plan plus: Up to two design systems Up to 100 viewers Up…" at bounding box center [463, 291] width 159 height 136
click at [407, 349] on div "Everything in the Free plan plus: Up to two design systems Up to 100 viewers Up…" at bounding box center [463, 291] width 159 height 136
click at [400, 350] on div "Everything in the Free plan plus: Up to two design systems Up to 100 viewers Up…" at bounding box center [463, 291] width 159 height 136
click at [43, 38] on div "Back" at bounding box center [58, 39] width 76 height 9
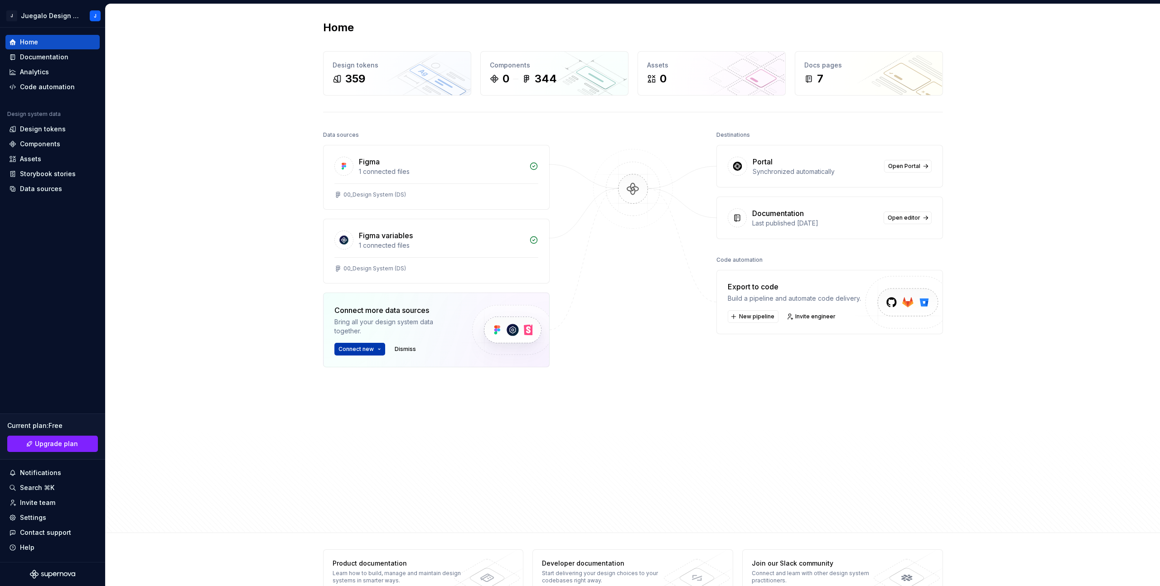
click at [361, 350] on span "Connect new" at bounding box center [356, 349] width 35 height 7
click at [387, 395] on p "Import components and stories." at bounding box center [391, 401] width 86 height 7
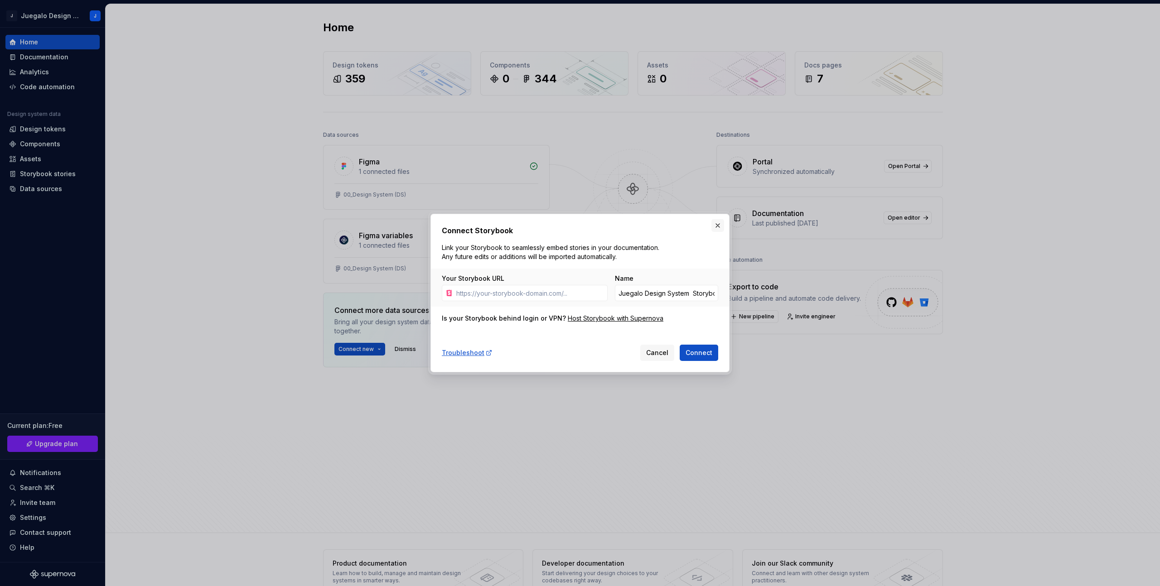
click at [716, 230] on button "button" at bounding box center [717, 225] width 13 height 13
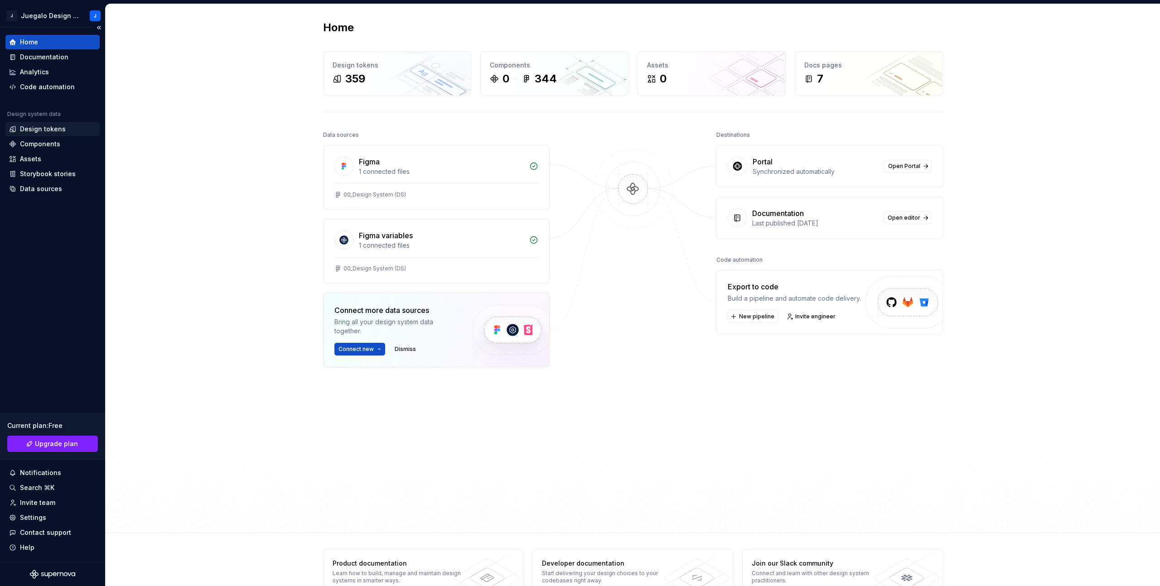
click at [31, 130] on div "Design tokens" at bounding box center [43, 129] width 46 height 9
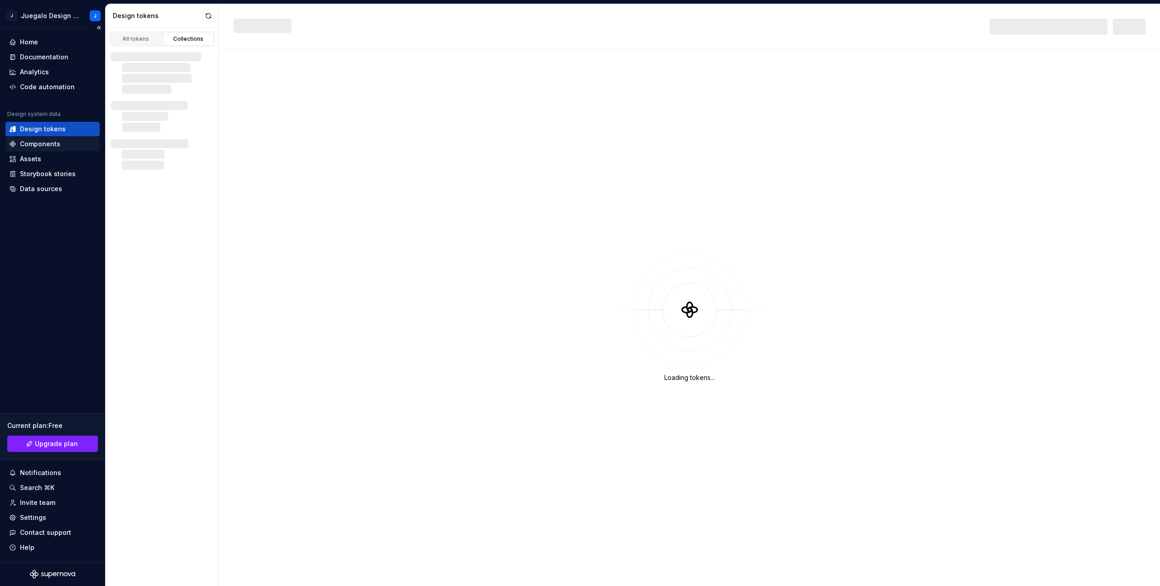
click at [33, 145] on div "Components" at bounding box center [40, 144] width 40 height 9
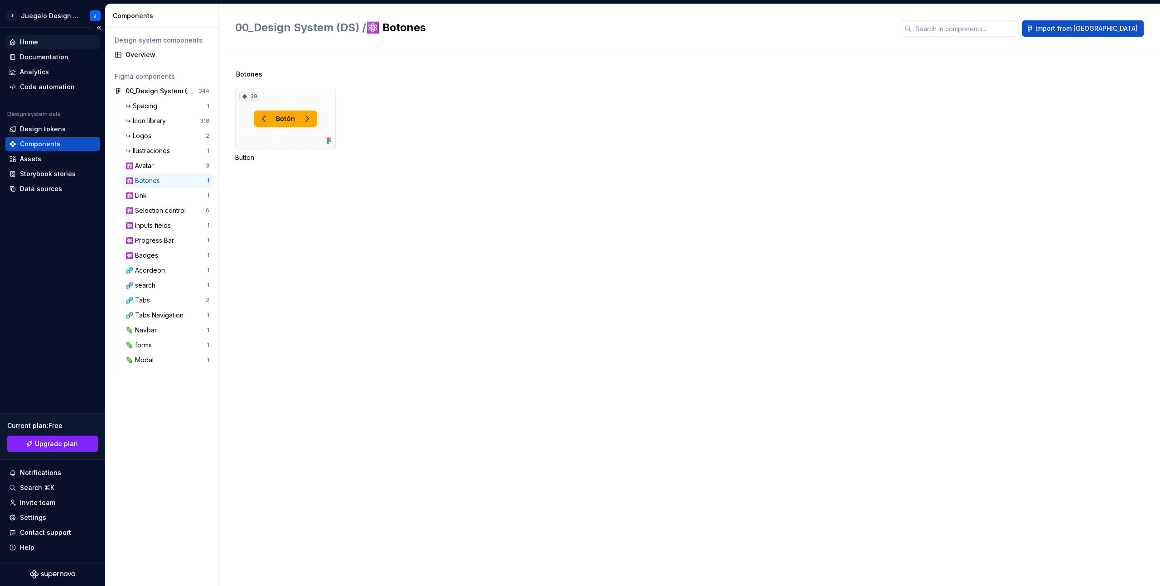
click at [33, 44] on div "Home" at bounding box center [29, 42] width 18 height 9
